Goal: Register for event/course

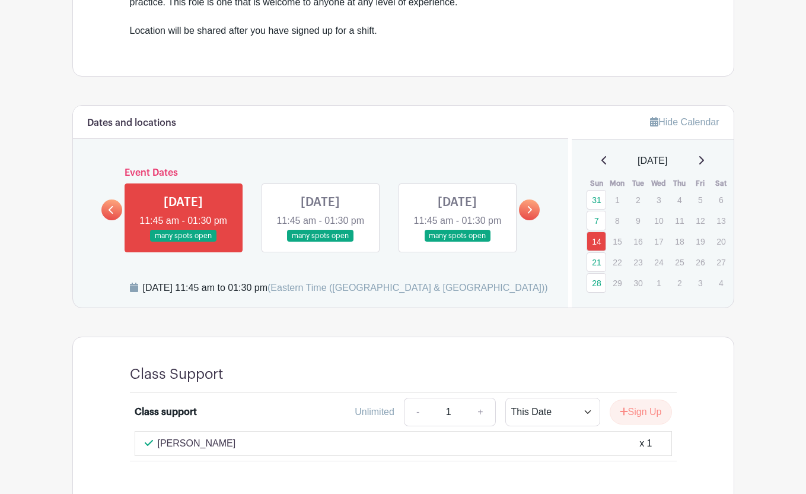
scroll to position [449, 0]
click at [113, 214] on icon at bounding box center [111, 209] width 5 height 9
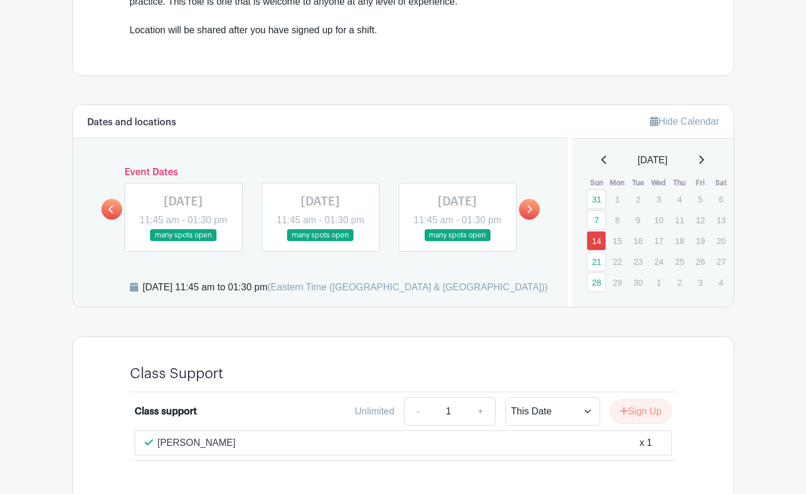
click at [457, 241] on link at bounding box center [457, 241] width 0 height 0
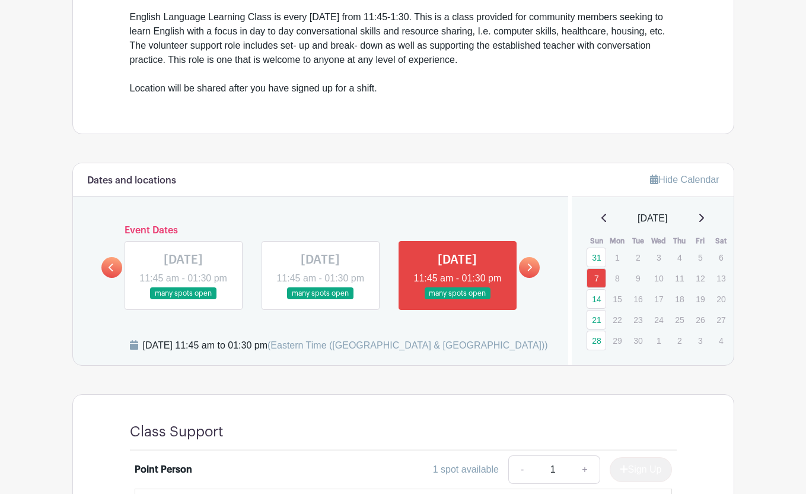
scroll to position [392, 0]
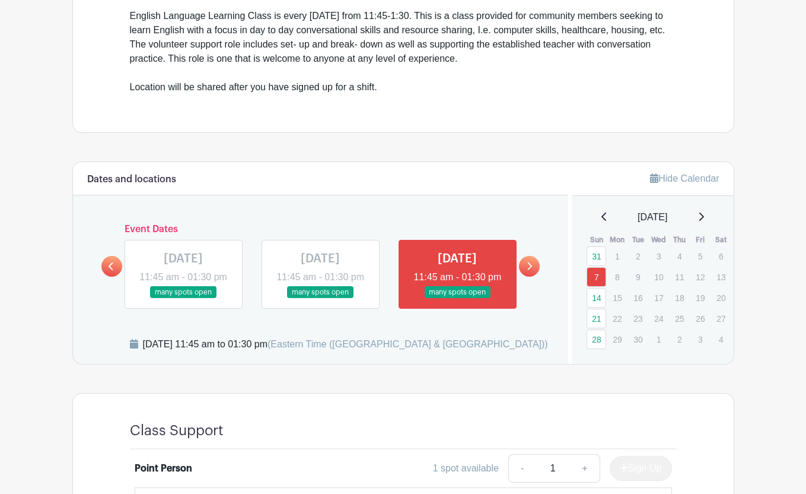
click at [536, 270] on link at bounding box center [529, 266] width 21 height 21
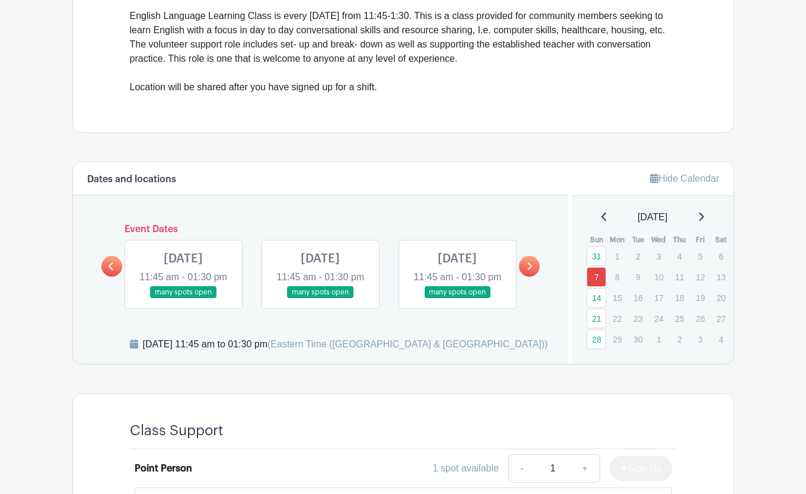
click at [183, 298] on link at bounding box center [183, 298] width 0 height 0
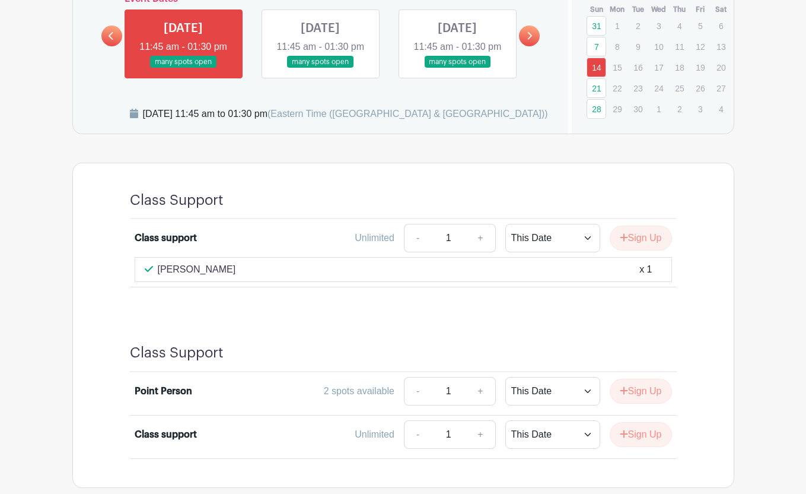
scroll to position [623, 0]
click at [320, 68] on link at bounding box center [320, 68] width 0 height 0
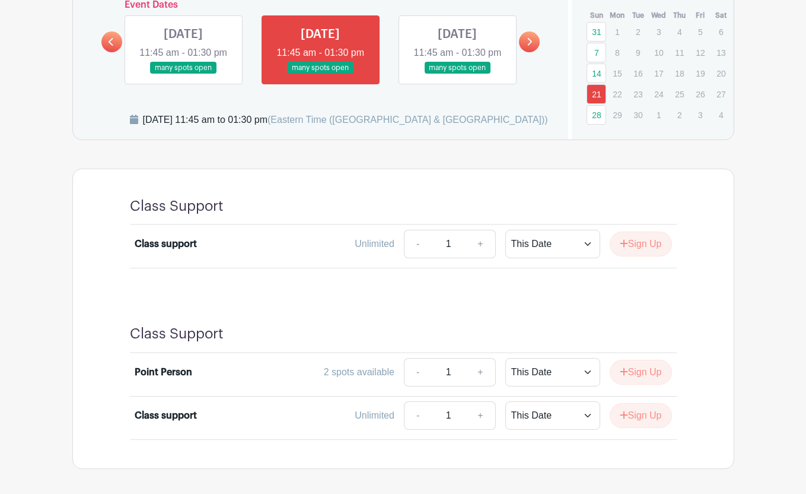
scroll to position [616, 0]
click at [457, 75] on link at bounding box center [457, 75] width 0 height 0
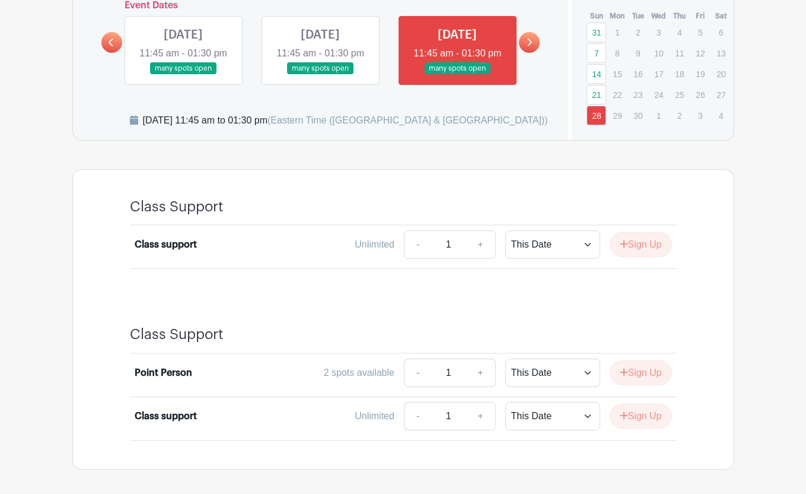
click at [104, 53] on link at bounding box center [111, 42] width 21 height 21
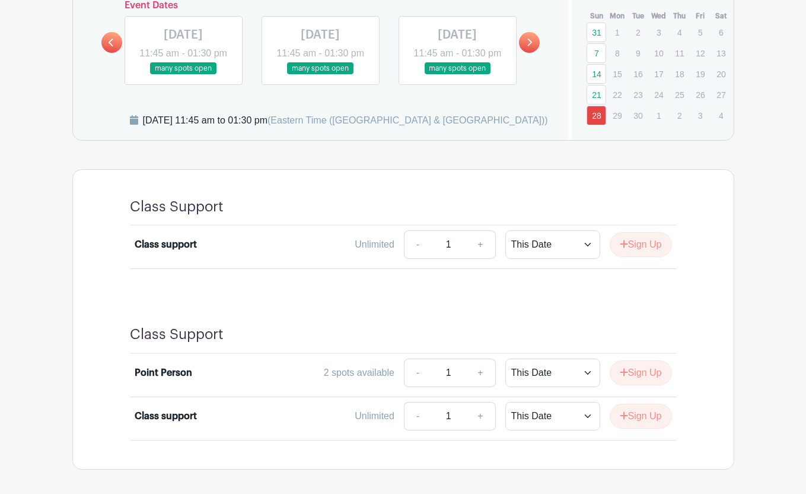
click at [457, 75] on link at bounding box center [457, 75] width 0 height 0
